Goal: Information Seeking & Learning: Learn about a topic

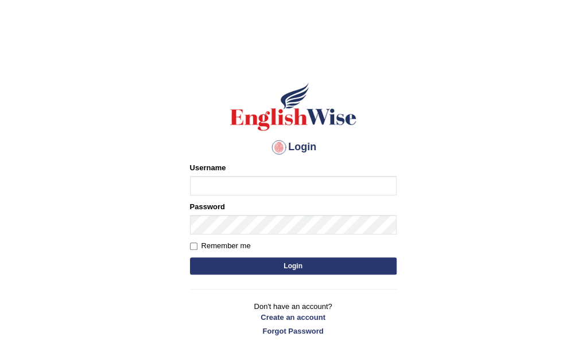
type input "Nomz1986"
click at [293, 266] on button "Login" at bounding box center [293, 266] width 207 height 17
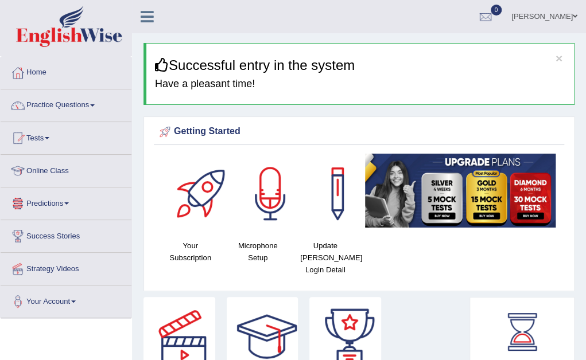
click at [55, 170] on link "Online Class" at bounding box center [66, 169] width 131 height 29
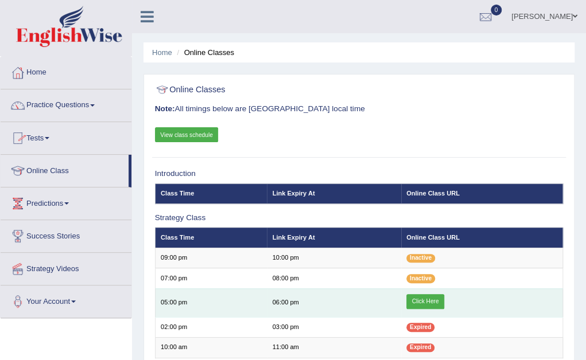
click at [416, 301] on link "Click Here" at bounding box center [425, 301] width 38 height 15
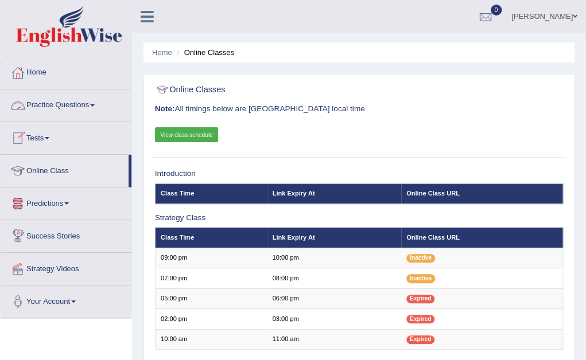
click at [91, 106] on link "Practice Questions" at bounding box center [66, 104] width 131 height 29
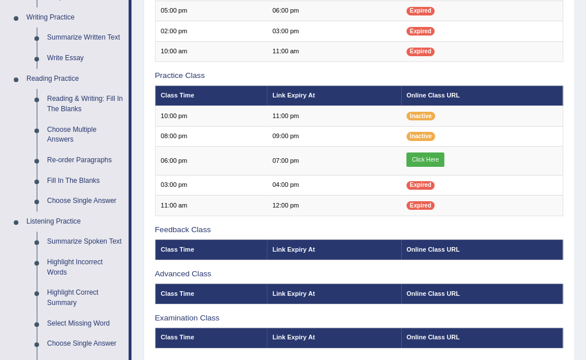
scroll to position [306, 0]
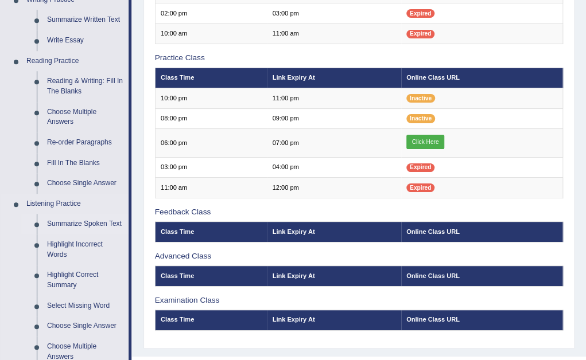
click at [75, 223] on link "Summarize Spoken Text" at bounding box center [85, 224] width 87 height 21
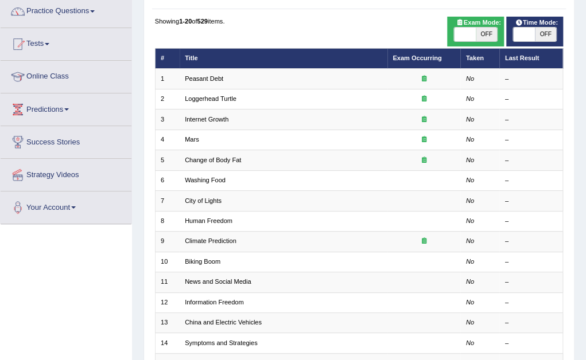
scroll to position [99, 0]
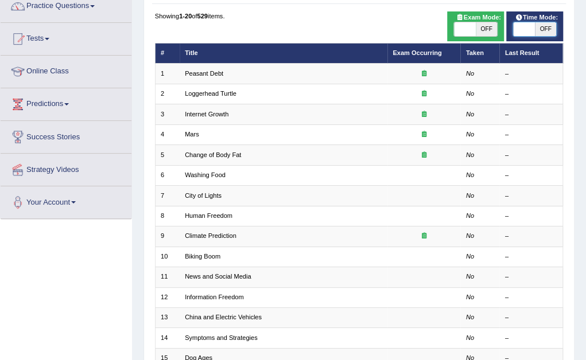
click at [514, 27] on span at bounding box center [523, 29] width 21 height 14
checkbox input "true"
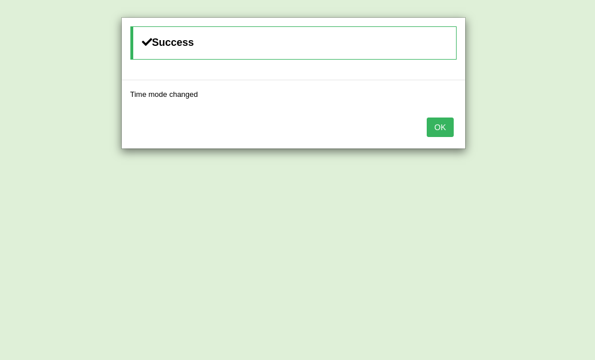
click at [441, 127] on button "OK" at bounding box center [439, 128] width 26 height 20
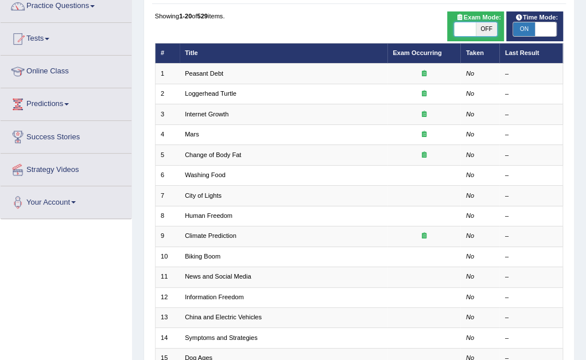
click at [456, 33] on span at bounding box center [464, 29] width 21 height 14
checkbox input "true"
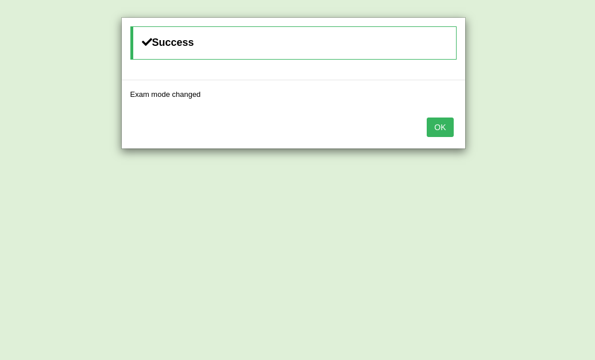
click at [439, 129] on button "OK" at bounding box center [439, 128] width 26 height 20
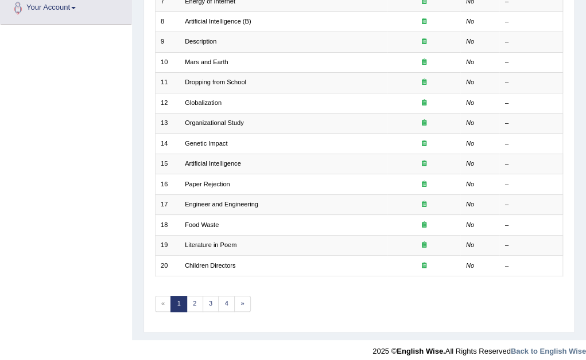
scroll to position [298, 0]
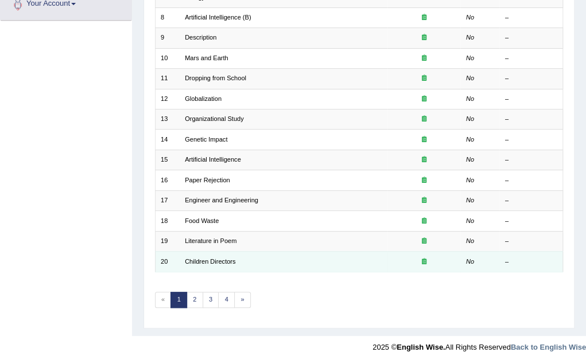
click at [211, 253] on td "Children Directors" at bounding box center [284, 262] width 208 height 20
click at [197, 258] on link "Children Directors" at bounding box center [210, 261] width 51 height 7
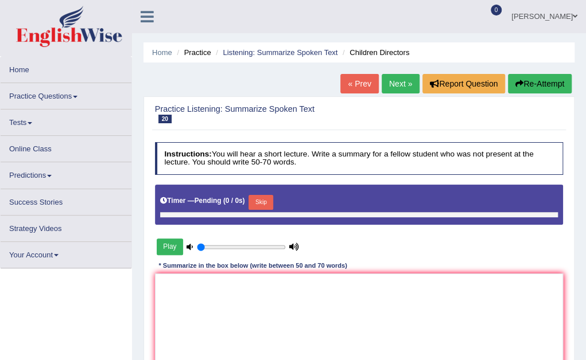
type input "0.7"
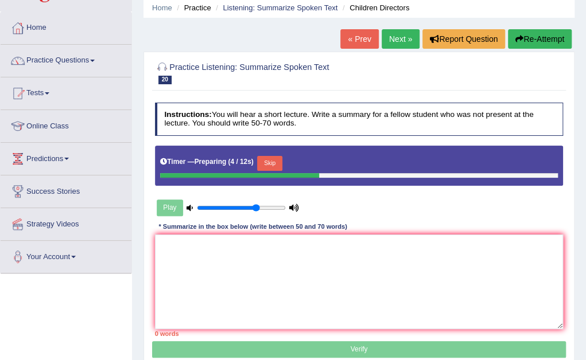
scroll to position [46, 0]
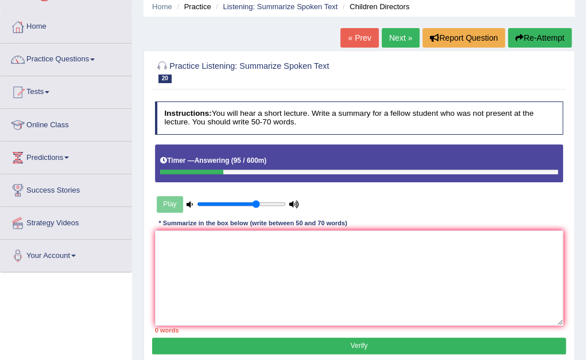
click at [173, 207] on div "Play" at bounding box center [228, 204] width 146 height 25
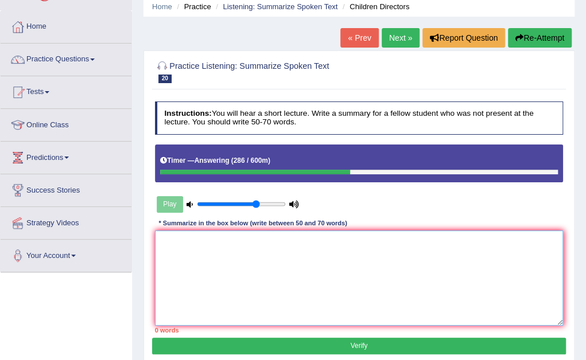
paste textarea "The speaker provided a comprehensive overview of [main topic], highlighting sev…"
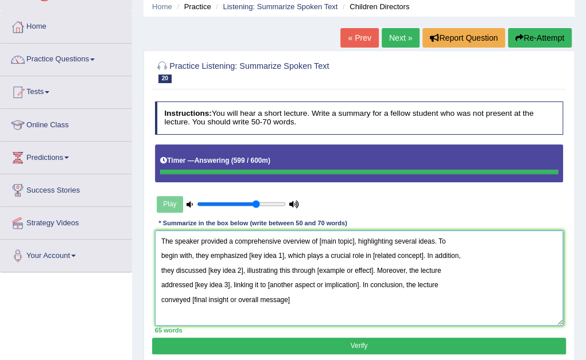
type textarea "The speaker provided a comprehensive overview of [main topic], highlighting sev…"
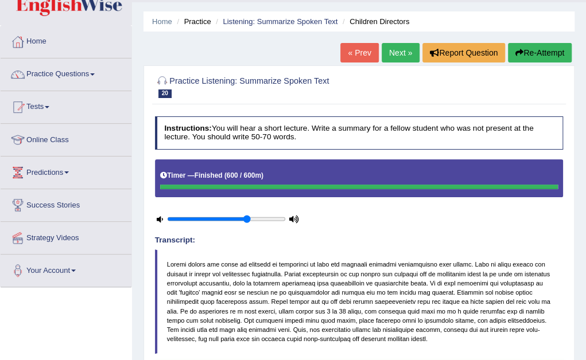
scroll to position [0, 0]
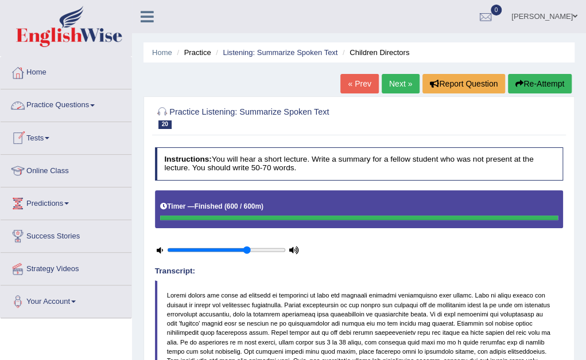
click at [96, 102] on link "Practice Questions" at bounding box center [66, 104] width 131 height 29
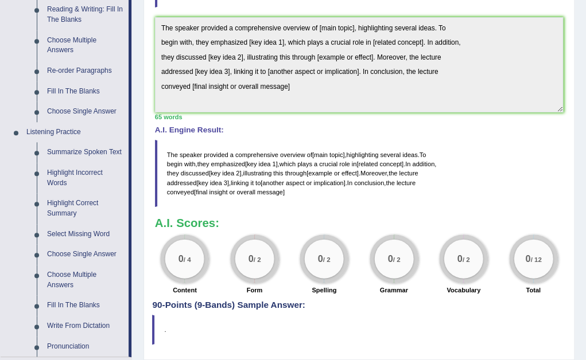
scroll to position [390, 0]
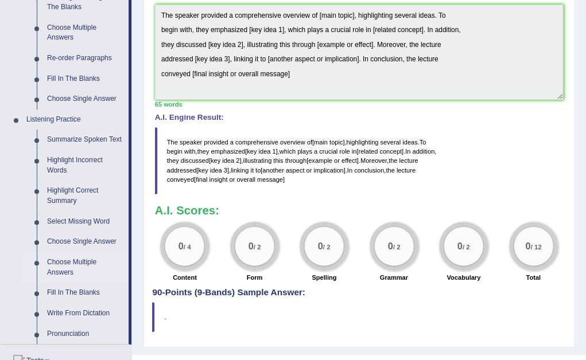
click at [80, 261] on link "Choose Multiple Answers" at bounding box center [85, 268] width 87 height 30
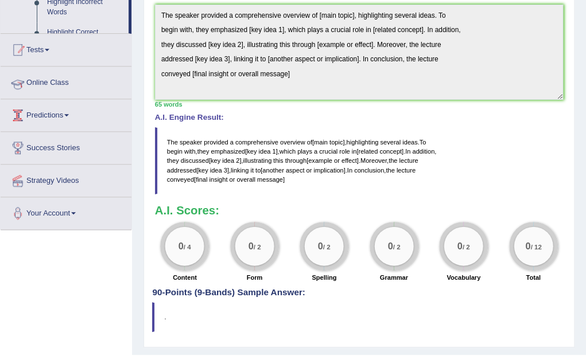
scroll to position [338, 0]
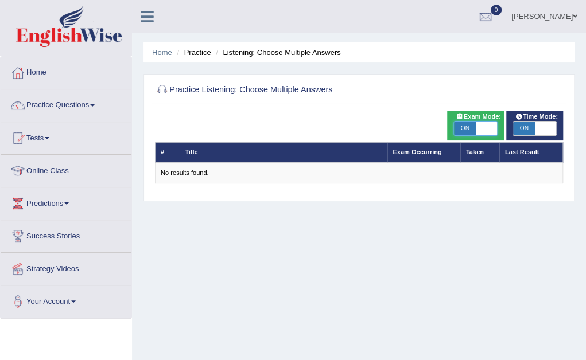
click at [489, 131] on span at bounding box center [486, 129] width 21 height 14
checkbox input "false"
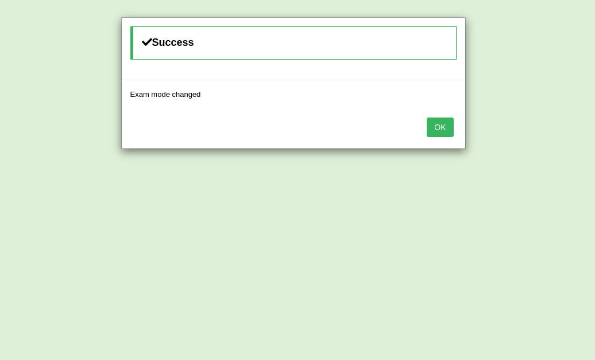
click at [444, 127] on button "OK" at bounding box center [439, 128] width 26 height 20
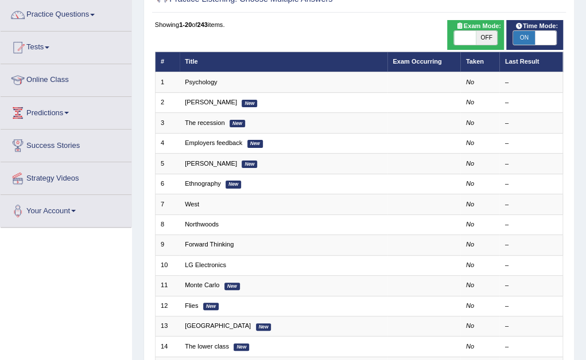
scroll to position [115, 0]
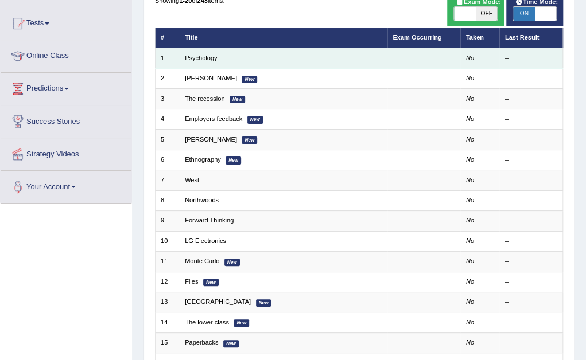
click at [238, 63] on td "Psychology" at bounding box center [284, 58] width 208 height 20
click at [196, 61] on link "Psychology" at bounding box center [201, 58] width 33 height 7
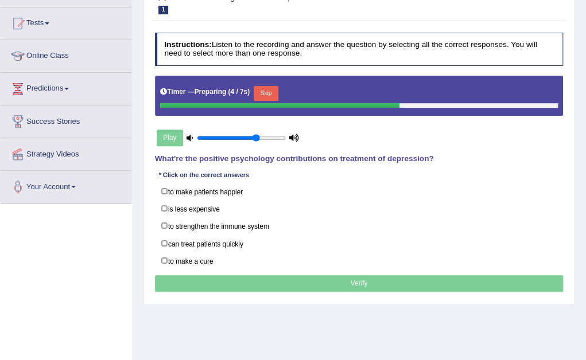
scroll to position [161, 0]
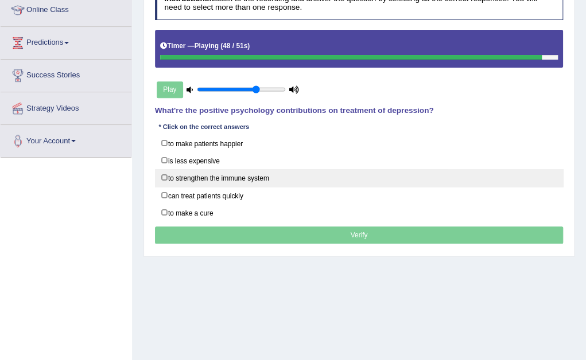
click at [219, 179] on label "to strengthen the immune system" at bounding box center [359, 178] width 409 height 18
checkbox input "true"
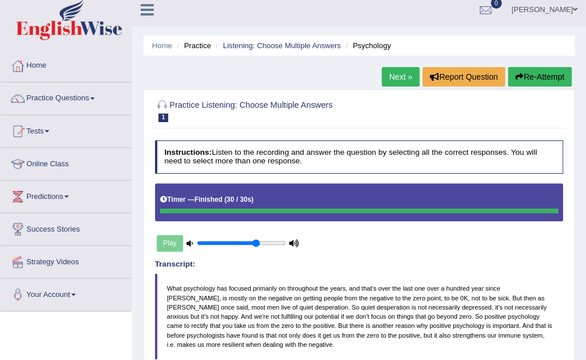
scroll to position [0, 0]
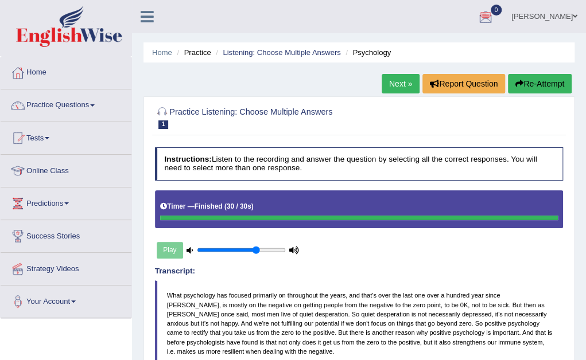
click at [396, 79] on link "Next »" at bounding box center [401, 84] width 38 height 20
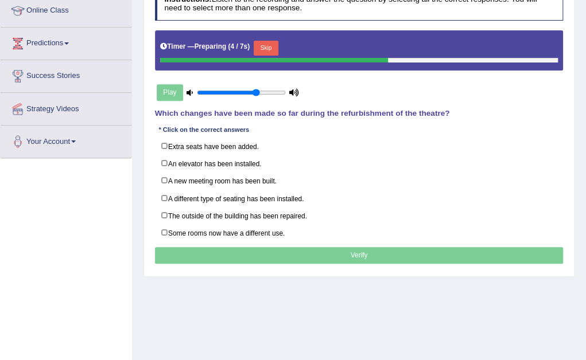
scroll to position [161, 0]
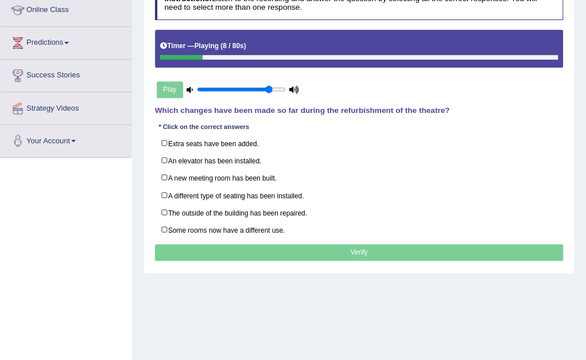
type input "0.85"
click at [271, 86] on input "range" at bounding box center [241, 90] width 88 height 8
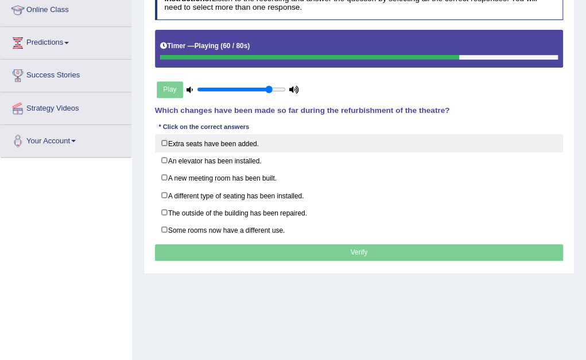
click at [296, 144] on label "Extra seats have been added." at bounding box center [359, 143] width 409 height 18
checkbox input "true"
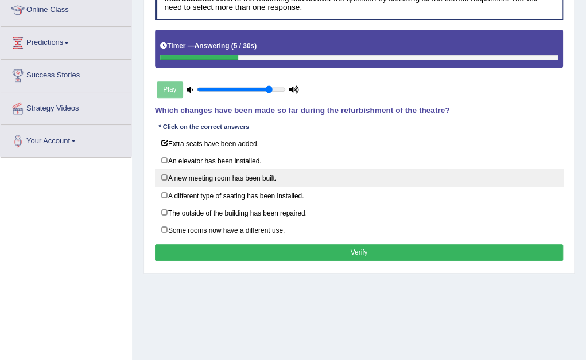
click at [301, 177] on label "A new meeting room has been built." at bounding box center [359, 178] width 409 height 18
checkbox input "true"
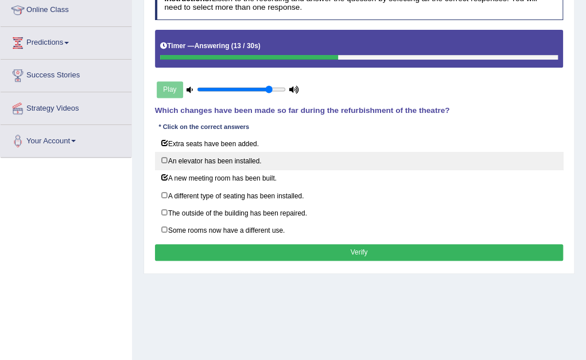
click at [287, 154] on label "An elevator has been installed." at bounding box center [359, 161] width 409 height 18
checkbox input "true"
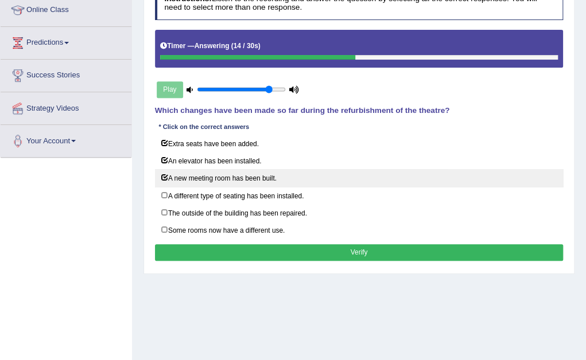
click at [289, 176] on label "A new meeting room has been built." at bounding box center [359, 178] width 409 height 18
checkbox input "false"
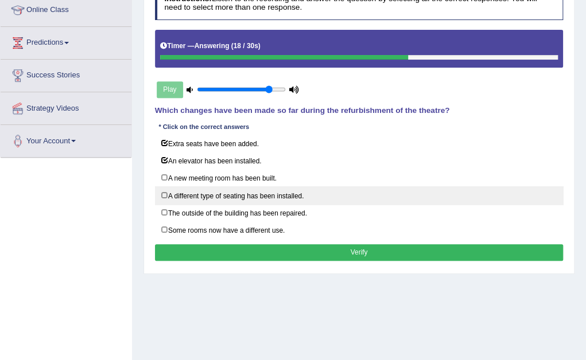
click at [274, 195] on label "A different type of seating has been installed." at bounding box center [359, 196] width 409 height 18
checkbox input "true"
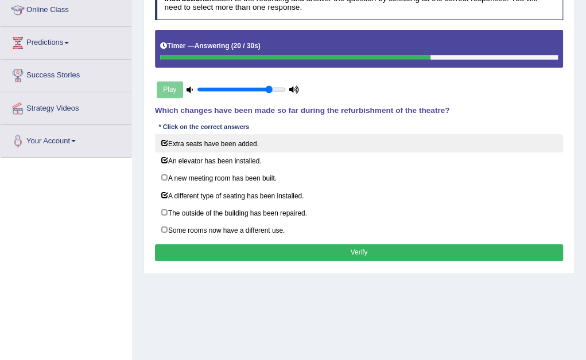
click at [271, 142] on label "Extra seats have been added." at bounding box center [359, 143] width 409 height 18
checkbox input "true"
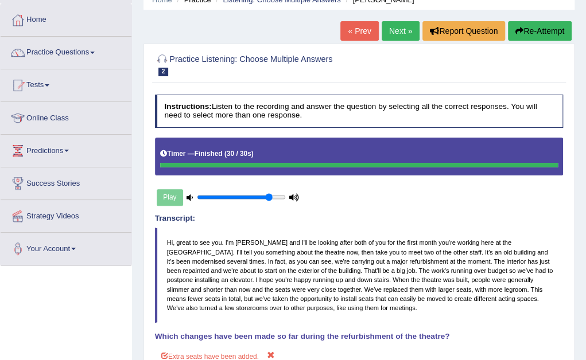
scroll to position [31, 0]
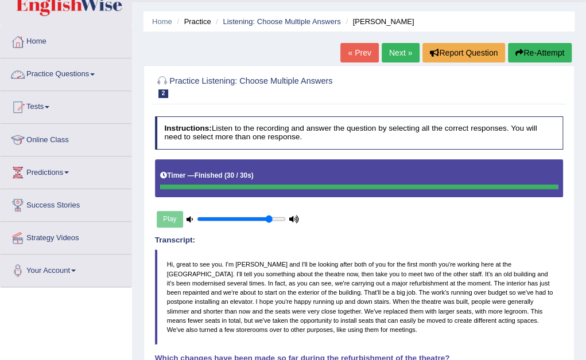
click at [96, 75] on link "Practice Questions" at bounding box center [66, 73] width 131 height 29
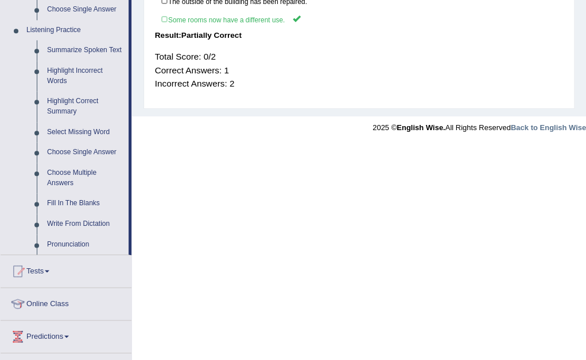
scroll to position [490, 0]
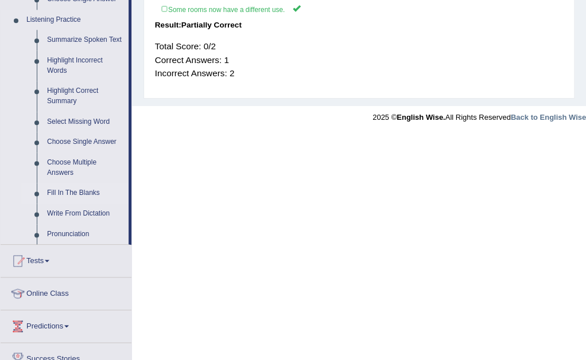
click at [81, 191] on link "Fill In The Blanks" at bounding box center [85, 193] width 87 height 21
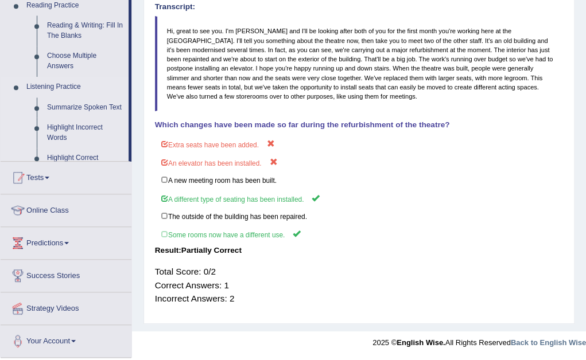
scroll to position [261, 0]
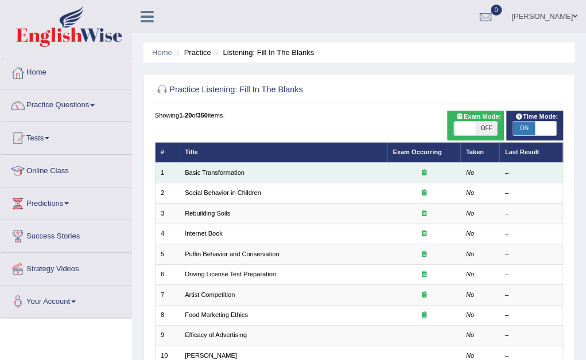
click at [281, 175] on td "Basic Transformation" at bounding box center [284, 173] width 208 height 20
click at [208, 171] on link "Basic Transformation" at bounding box center [215, 172] width 60 height 7
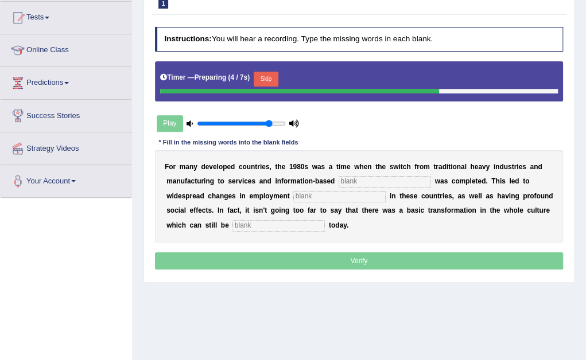
scroll to position [138, 0]
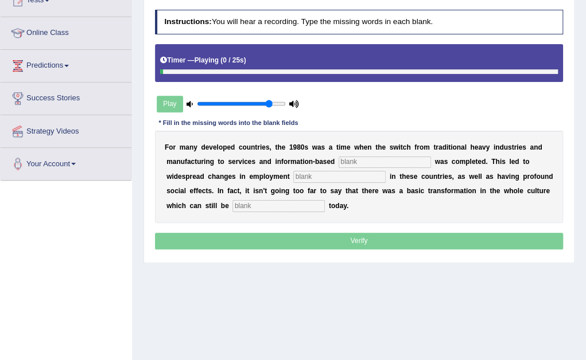
click at [356, 161] on input "text" at bounding box center [385, 162] width 92 height 11
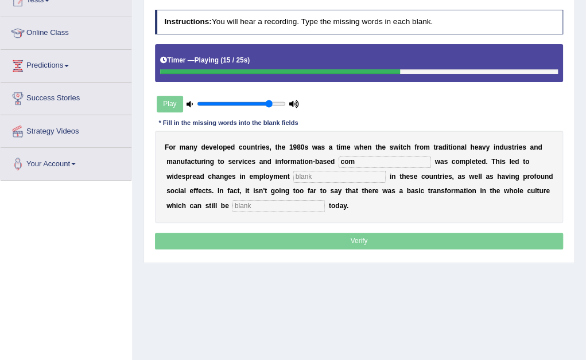
type input "com"
click at [330, 175] on input "text" at bounding box center [339, 176] width 92 height 11
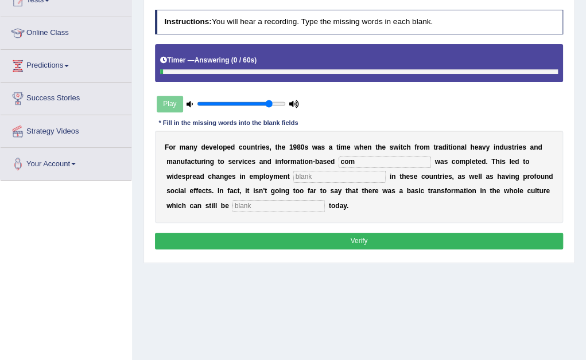
click at [303, 204] on input "text" at bounding box center [278, 205] width 92 height 11
type input "observed"
click at [354, 160] on input "com" at bounding box center [385, 162] width 92 height 11
click at [323, 181] on input "text" at bounding box center [339, 176] width 92 height 11
click at [308, 177] on input "text" at bounding box center [339, 176] width 92 height 11
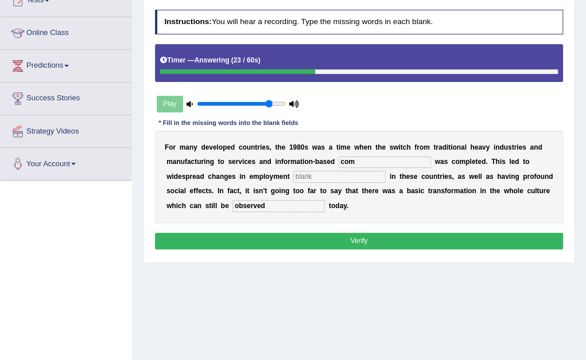
click at [357, 162] on input "com" at bounding box center [385, 162] width 92 height 11
type input "c"
click at [341, 179] on input "text" at bounding box center [339, 176] width 92 height 11
click at [377, 162] on input "enterprice" at bounding box center [385, 162] width 92 height 11
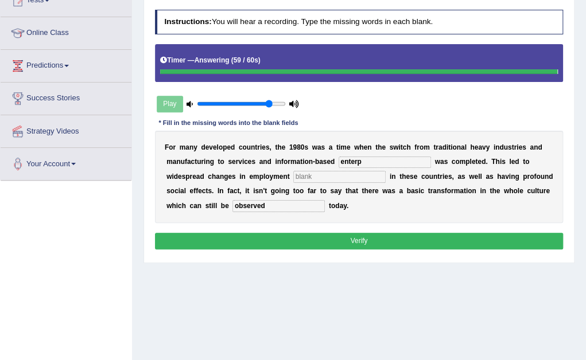
type input "enterp"
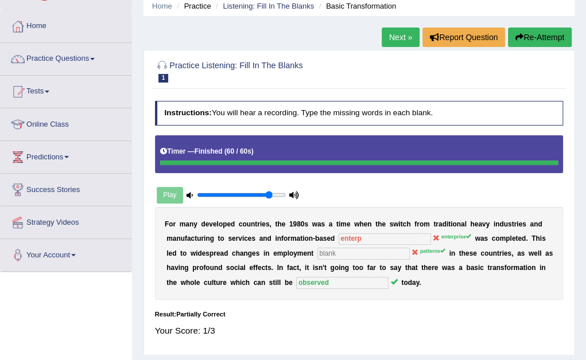
scroll to position [46, 0]
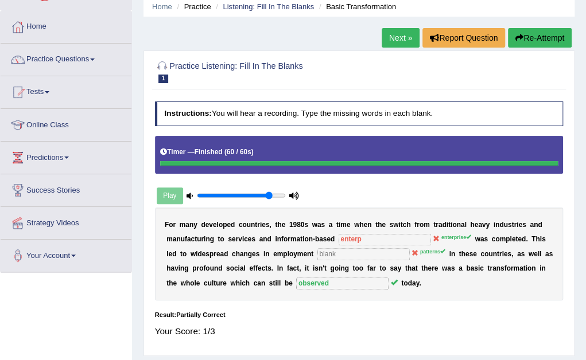
click at [529, 41] on button "Re-Attempt" at bounding box center [540, 38] width 64 height 20
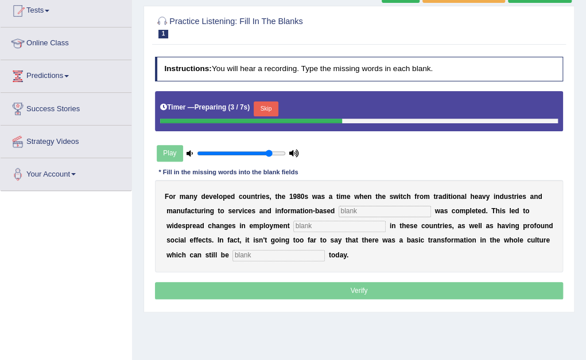
scroll to position [138, 0]
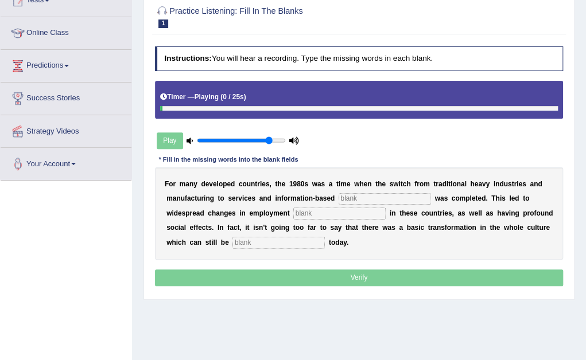
click at [352, 199] on input "text" at bounding box center [385, 198] width 92 height 11
click at [348, 213] on input "text" at bounding box center [339, 213] width 92 height 11
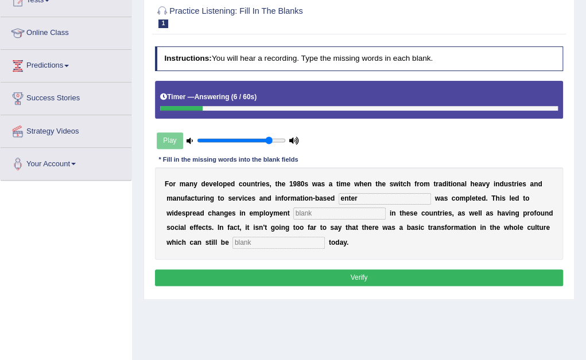
click at [360, 198] on input "enter" at bounding box center [385, 198] width 92 height 11
click at [323, 208] on input "text" at bounding box center [339, 213] width 92 height 11
click at [379, 196] on input "enterprice" at bounding box center [385, 198] width 92 height 11
type input "enterprise"
click at [342, 212] on input "text" at bounding box center [339, 213] width 92 height 11
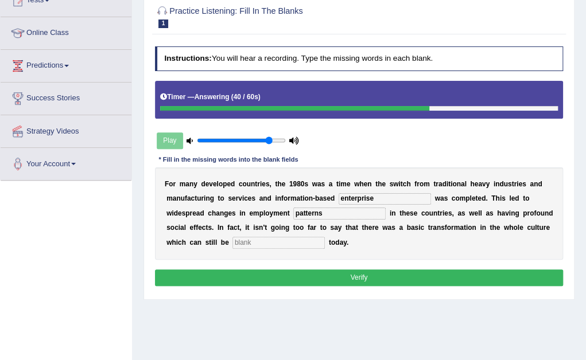
type input "patterns"
click at [325, 242] on input "text" at bounding box center [278, 242] width 92 height 11
type input "observed"
click at [359, 272] on button "Verify" at bounding box center [359, 278] width 409 height 17
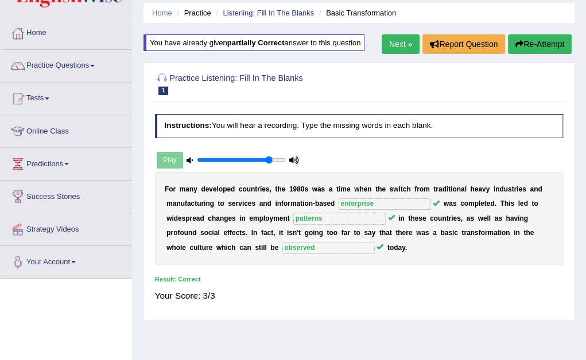
scroll to position [23, 0]
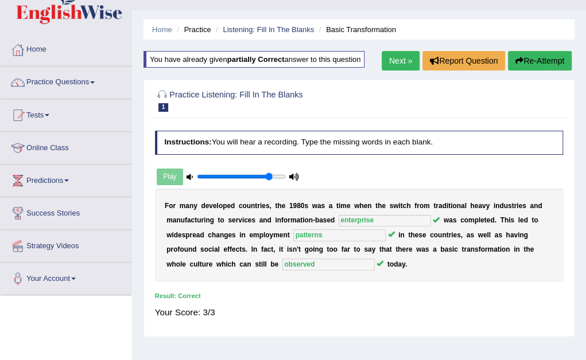
click at [401, 67] on link "Next »" at bounding box center [401, 61] width 38 height 20
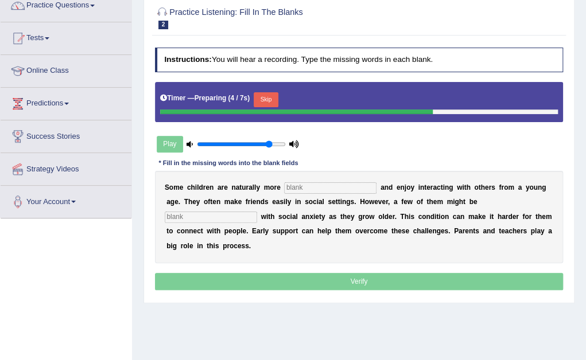
scroll to position [115, 0]
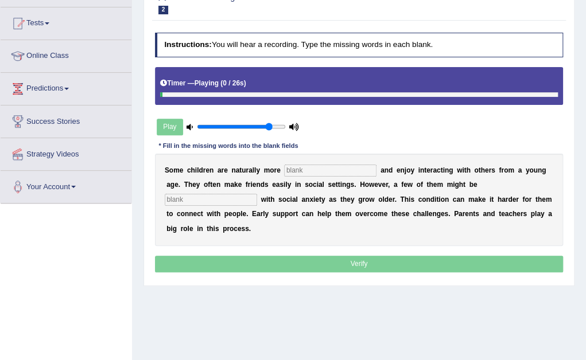
click at [308, 172] on input "text" at bounding box center [330, 170] width 92 height 11
type input "nat"
click at [233, 199] on input "text" at bounding box center [211, 199] width 92 height 11
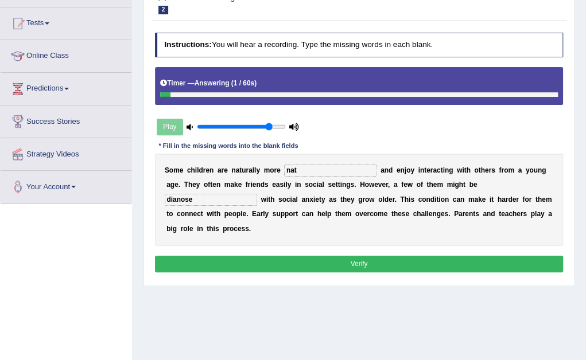
type input "dianose"
click at [300, 170] on input "nat" at bounding box center [330, 170] width 92 height 11
type input "n"
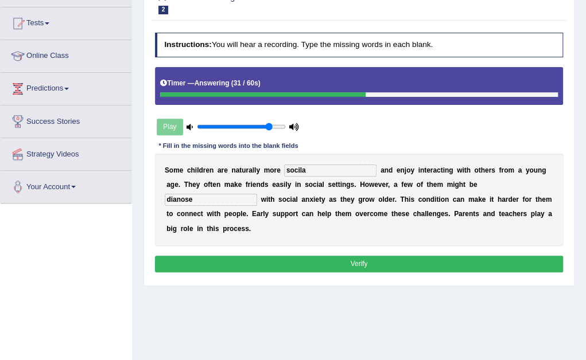
click at [309, 170] on input "socila" at bounding box center [330, 170] width 92 height 11
type input "socilable"
click at [215, 198] on input "dianose" at bounding box center [211, 199] width 92 height 11
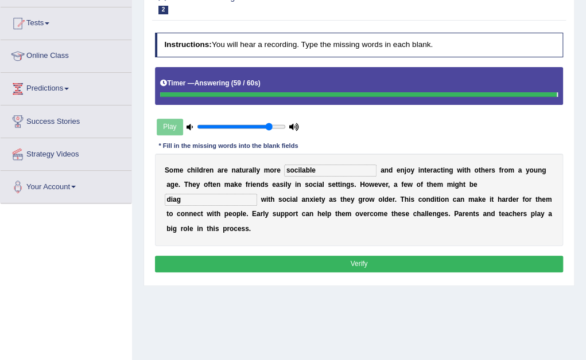
type input "diag"
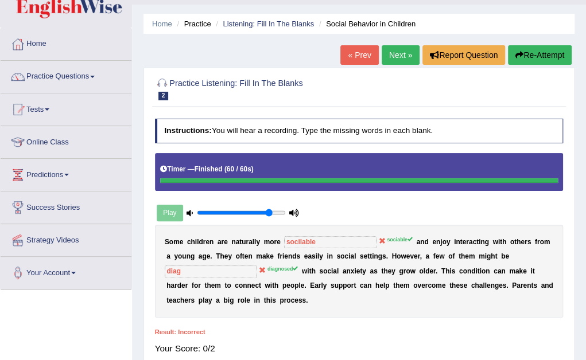
scroll to position [23, 0]
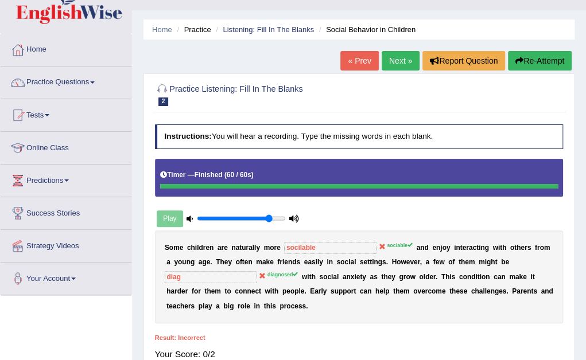
click at [530, 58] on button "Re-Attempt" at bounding box center [540, 61] width 64 height 20
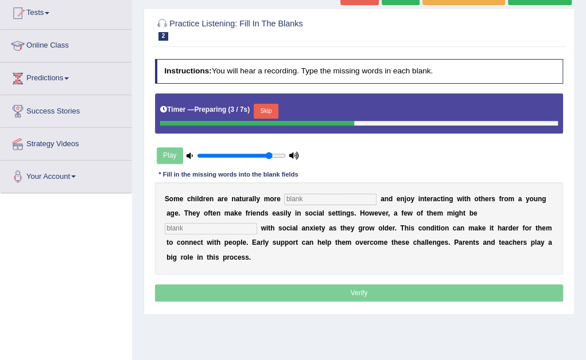
scroll to position [138, 0]
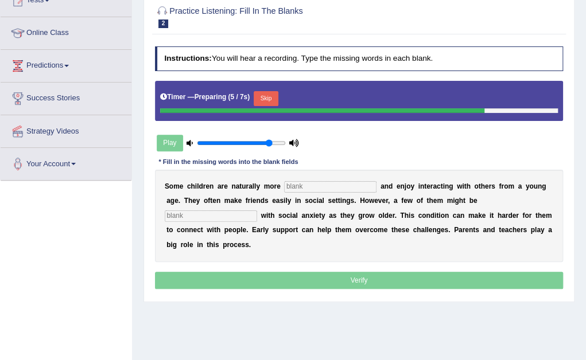
click at [301, 188] on input "text" at bounding box center [330, 186] width 92 height 11
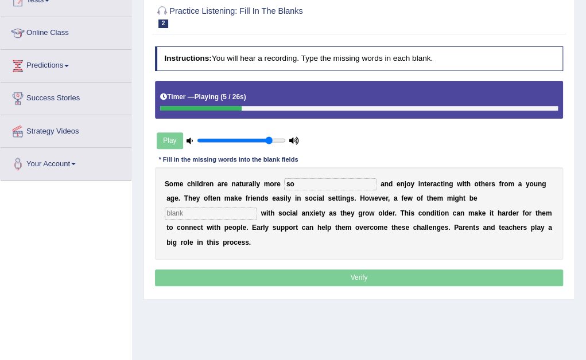
type input "so"
click at [221, 209] on input "text" at bounding box center [211, 213] width 92 height 11
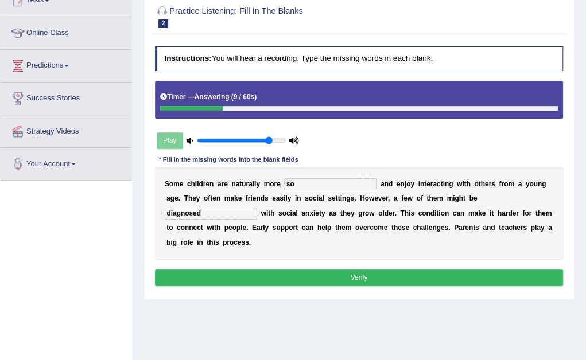
type input "diagnosed"
click at [296, 182] on input "so" at bounding box center [330, 184] width 92 height 11
type input "sociable"
click at [360, 272] on button "Verify" at bounding box center [359, 278] width 409 height 17
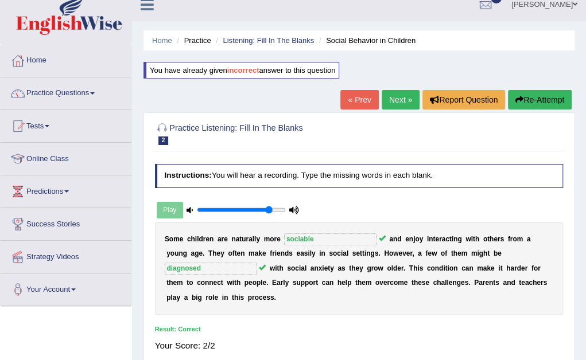
scroll to position [23, 0]
